Goal: Task Accomplishment & Management: Manage account settings

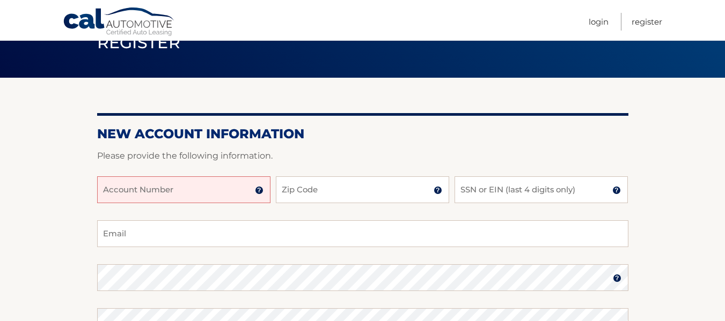
scroll to position [107, 0]
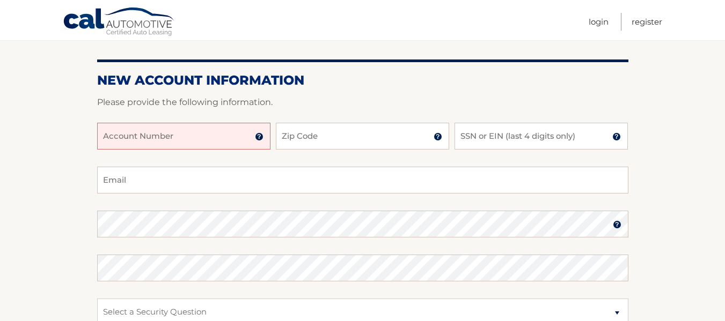
click at [107, 136] on input "Account Number" at bounding box center [183, 136] width 173 height 27
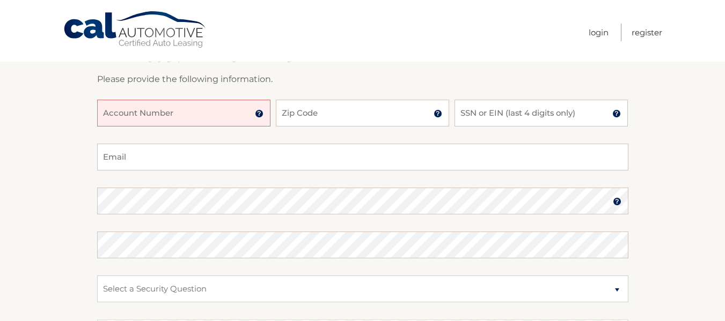
scroll to position [0, 0]
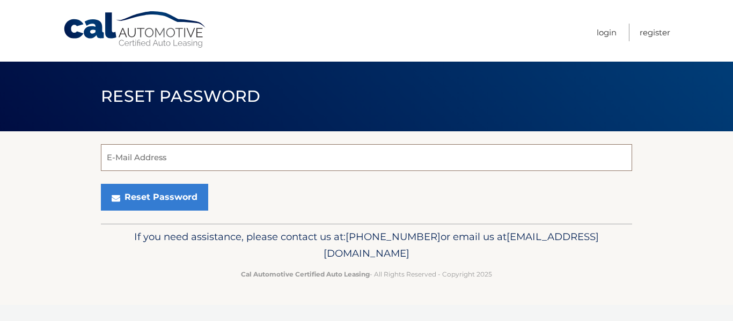
click at [111, 157] on input "E-Mail Address" at bounding box center [366, 157] width 531 height 27
type input "briankusmierski@gmail.com"
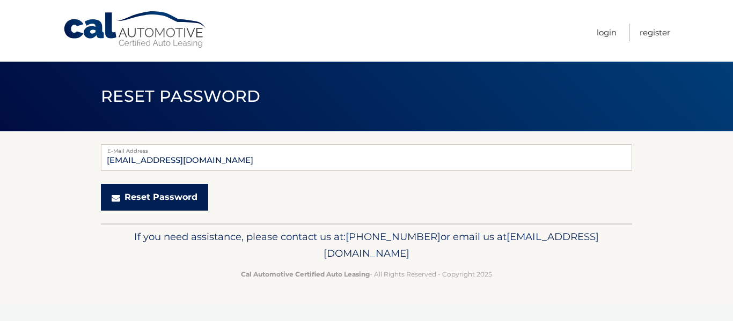
click at [137, 192] on button "Reset Password" at bounding box center [154, 197] width 107 height 27
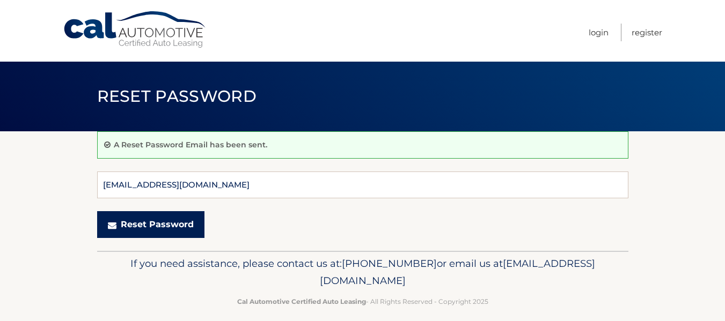
click at [153, 222] on button "Reset Password" at bounding box center [150, 224] width 107 height 27
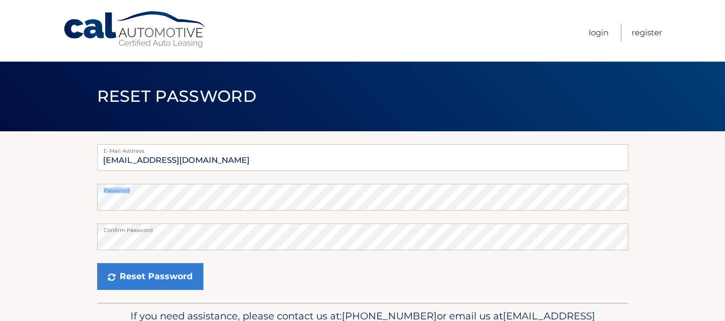
click at [146, 193] on div "Password" at bounding box center [362, 197] width 531 height 27
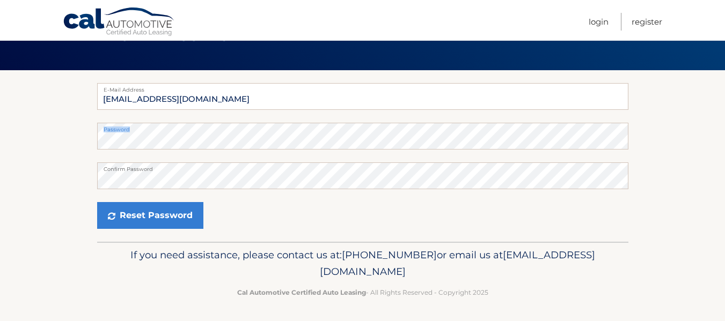
scroll to position [63, 0]
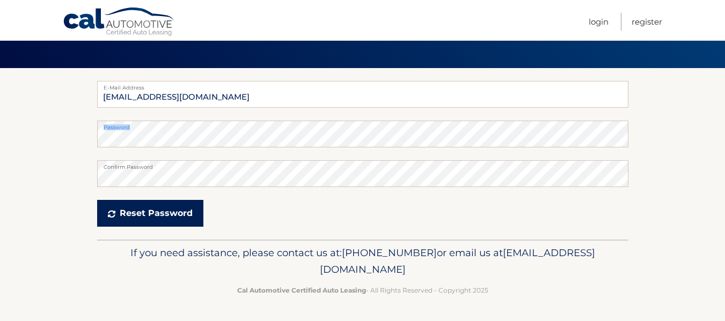
click at [163, 209] on button "Reset Password" at bounding box center [150, 213] width 106 height 27
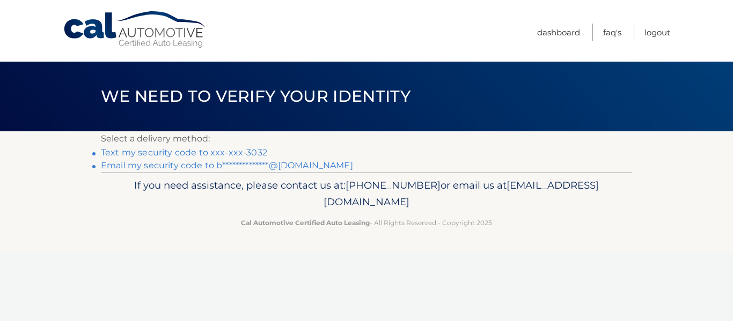
click at [127, 153] on link "Text my security code to xxx-xxx-3032" at bounding box center [184, 153] width 166 height 10
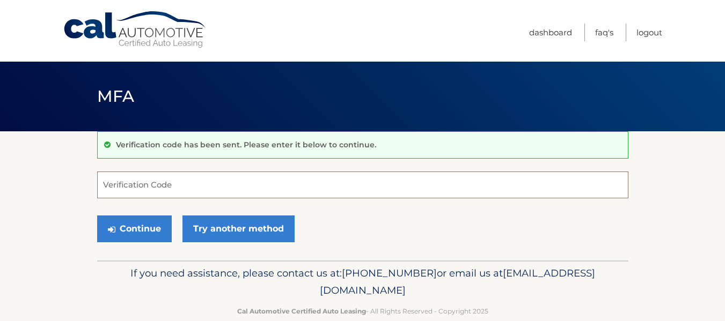
click at [115, 182] on input "Verification Code" at bounding box center [362, 185] width 531 height 27
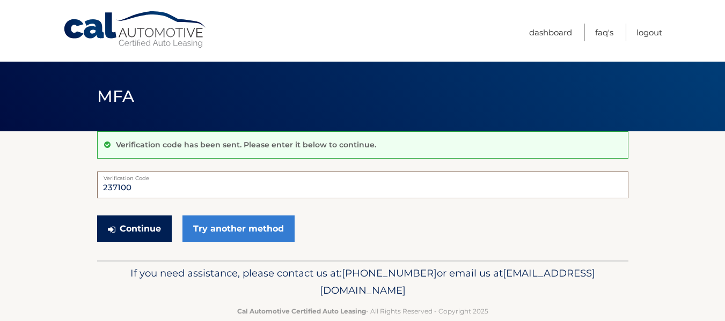
type input "237100"
click at [126, 228] on button "Continue" at bounding box center [134, 229] width 75 height 27
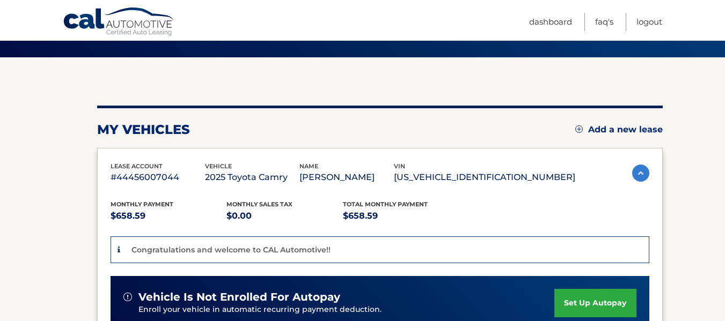
scroll to position [107, 0]
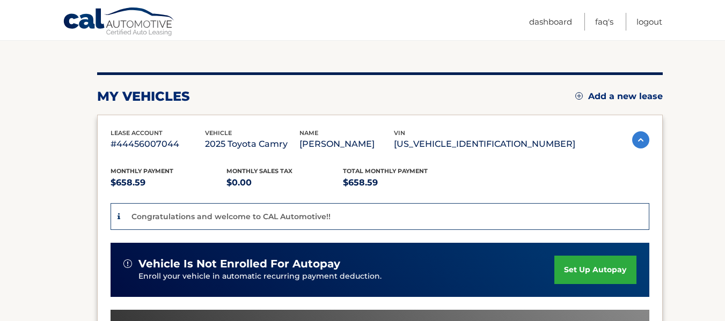
click at [608, 265] on link "set up autopay" at bounding box center [595, 270] width 82 height 28
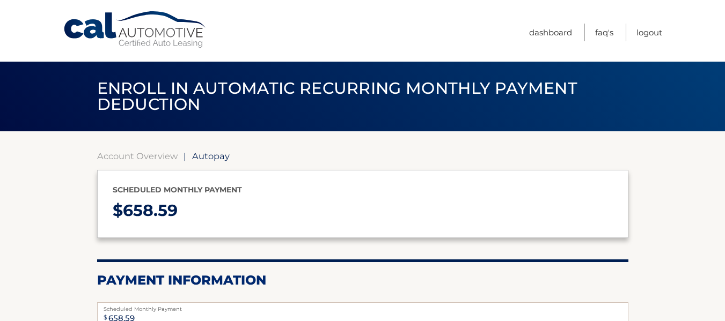
select select "NTE1ODM1MWQtMWQ3MS00OWI3LThiMzMtNGNhNWYwZDE4YjU3"
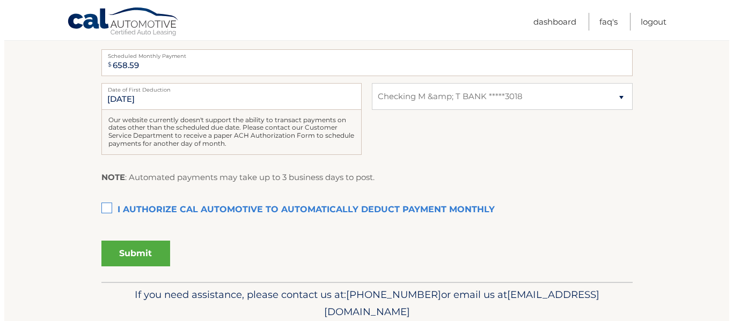
scroll to position [268, 0]
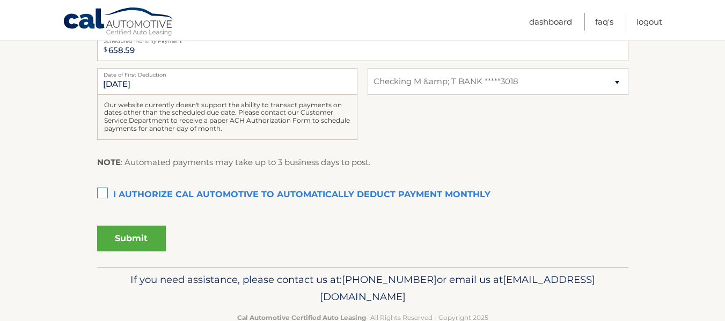
click at [101, 190] on label "I authorize cal automotive to automatically deduct payment monthly This checkbo…" at bounding box center [362, 195] width 531 height 21
click at [0, 0] on input "I authorize cal automotive to automatically deduct payment monthly This checkbo…" at bounding box center [0, 0] width 0 height 0
click at [136, 237] on button "Submit" at bounding box center [131, 239] width 69 height 26
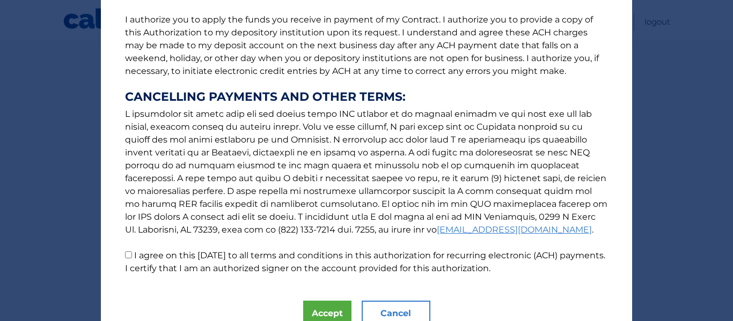
scroll to position [186, 0]
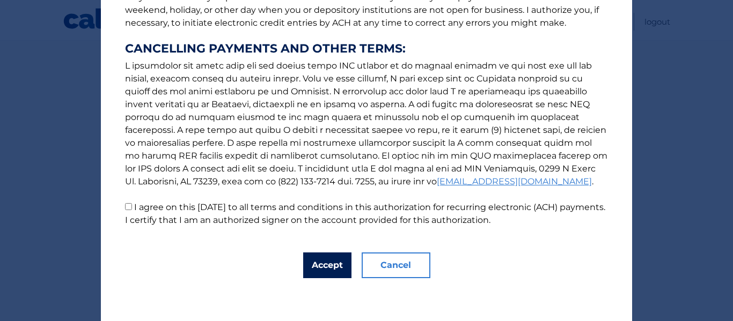
click at [325, 262] on button "Accept" at bounding box center [327, 266] width 48 height 26
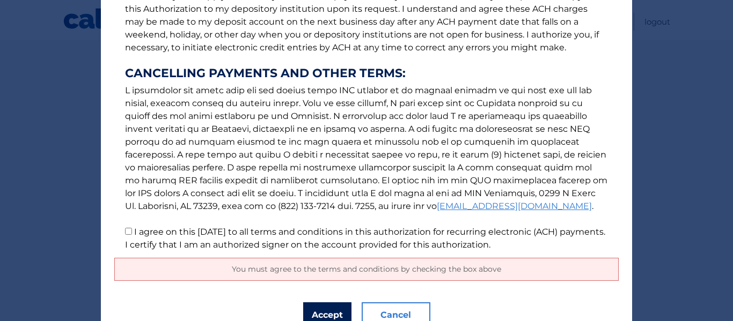
scroll to position [211, 0]
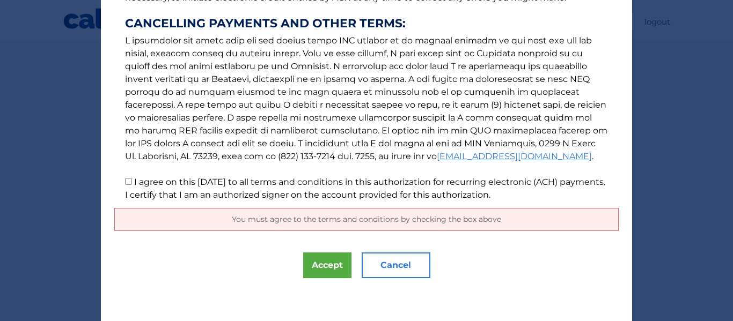
click at [125, 180] on input "I agree on this 09/10/2025 to all terms and conditions in this authorization fo…" at bounding box center [128, 181] width 7 height 7
checkbox input "true"
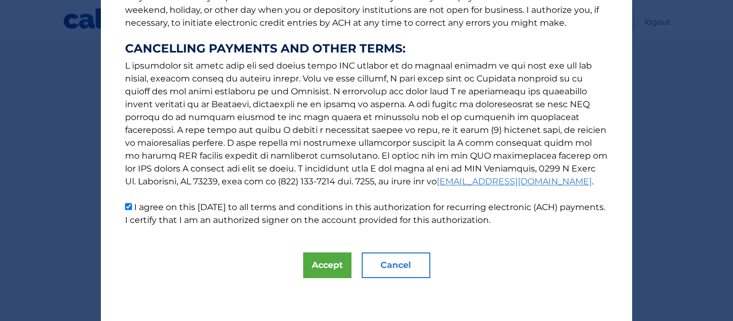
scroll to position [186, 0]
click at [326, 268] on button "Accept" at bounding box center [327, 266] width 48 height 26
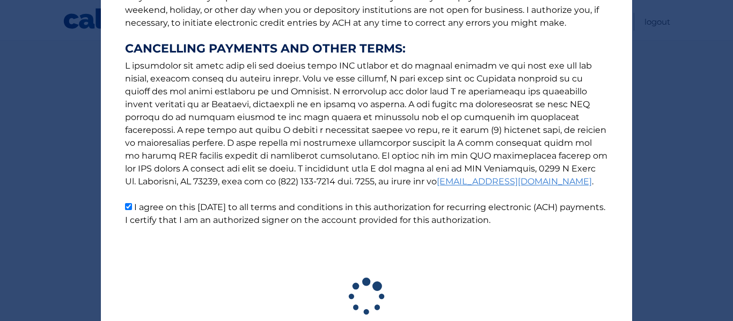
scroll to position [265, 0]
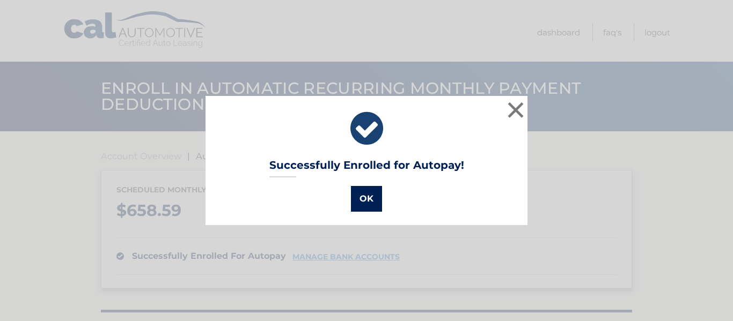
click at [367, 199] on button "OK" at bounding box center [366, 199] width 31 height 26
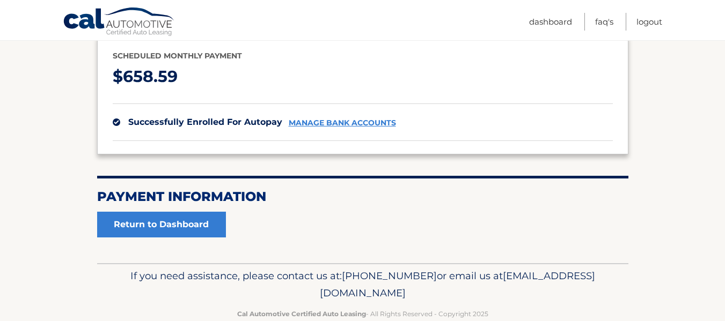
scroll to position [157, 0]
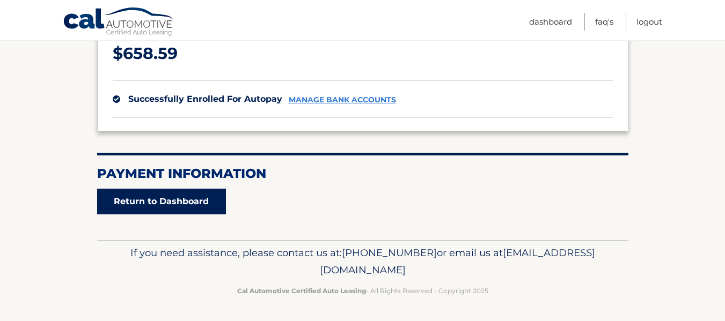
click at [168, 199] on link "Return to Dashboard" at bounding box center [161, 202] width 129 height 26
